Goal: Information Seeking & Learning: Learn about a topic

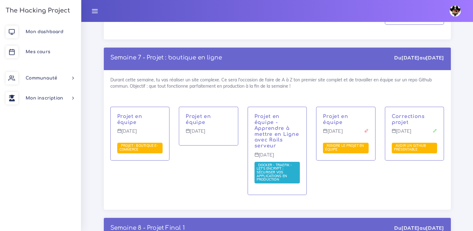
scroll to position [2065, 0]
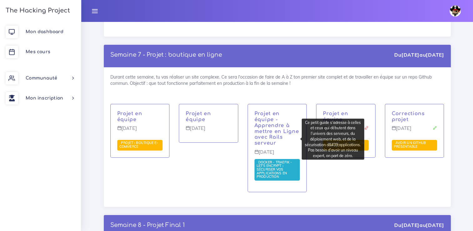
click at [260, 160] on span "Docker - Traefik - Let's Encrypt : sécuriser vos applications en production" at bounding box center [275, 169] width 36 height 19
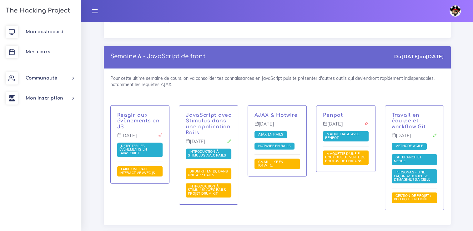
scroll to position [1846, 0]
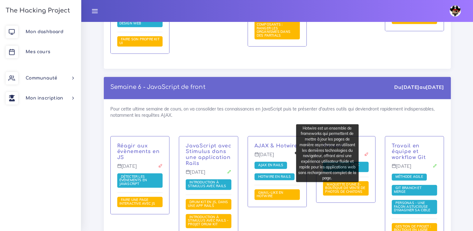
click at [265, 174] on span "Hotwire en Rails" at bounding box center [275, 176] width 36 height 4
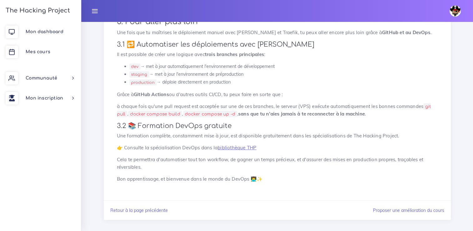
scroll to position [1990, 0]
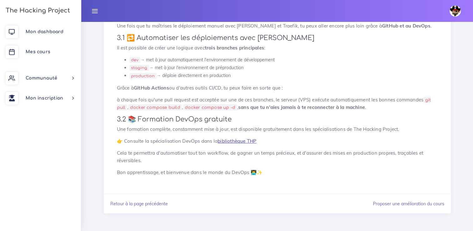
drag, startPoint x: 0, startPoint y: 0, endPoint x: 239, endPoint y: 142, distance: 278.1
click at [239, 142] on link "bibliothèque THP" at bounding box center [237, 141] width 39 height 6
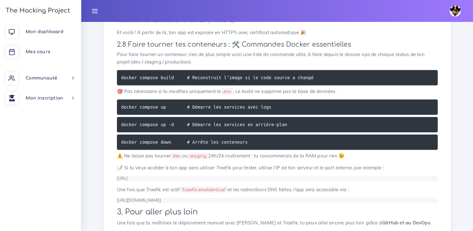
scroll to position [1771, 0]
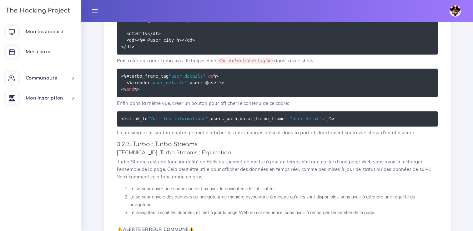
scroll to position [1158, 0]
